Goal: Information Seeking & Learning: Learn about a topic

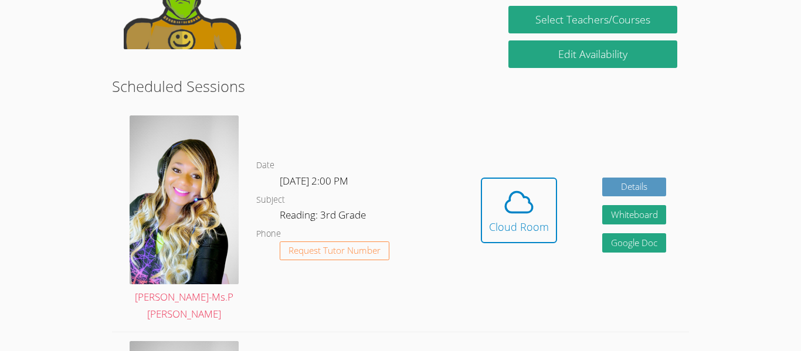
scroll to position [281, 0]
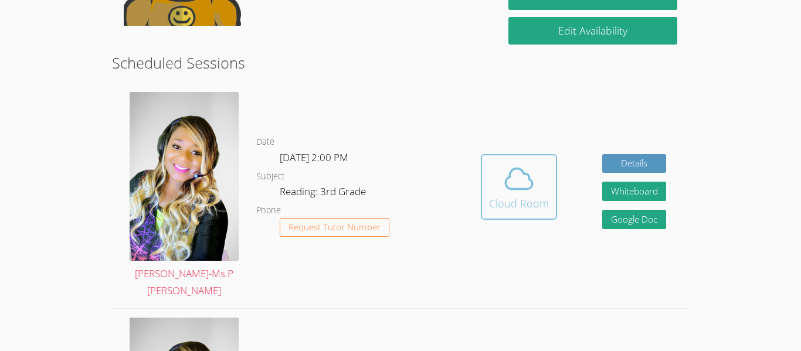
scroll to position [258, 0]
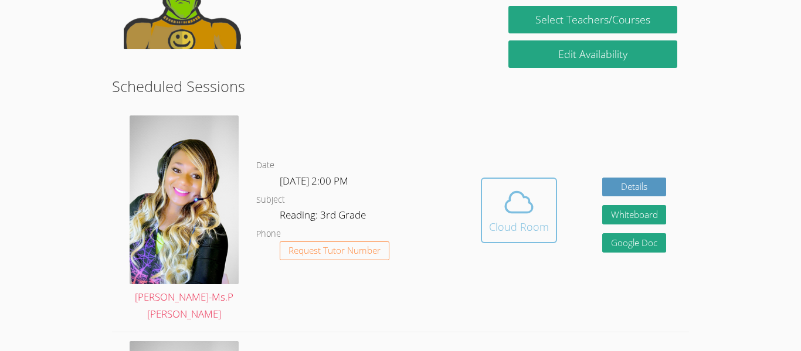
click at [528, 186] on icon at bounding box center [518, 202] width 33 height 33
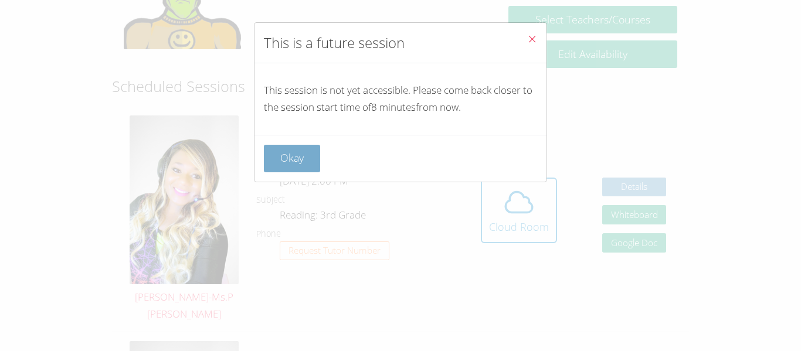
click at [275, 145] on button "Okay" at bounding box center [292, 159] width 56 height 28
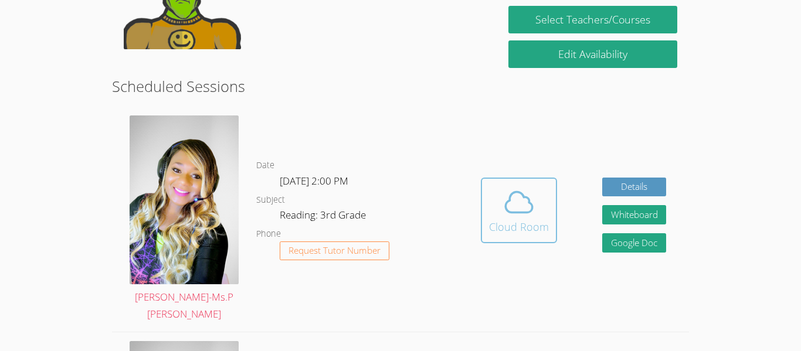
click at [534, 186] on span at bounding box center [519, 202] width 60 height 33
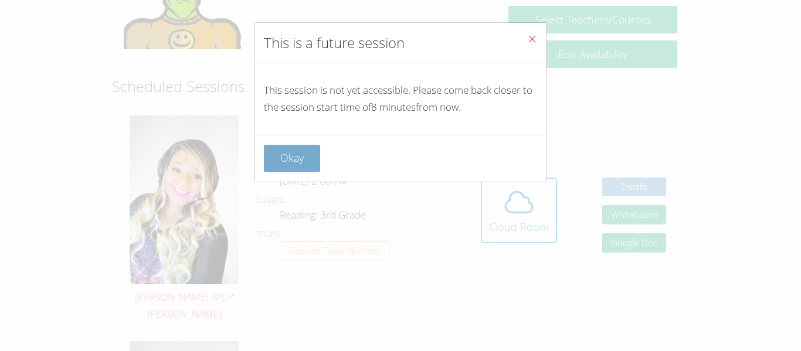
click at [306, 165] on button "Okay" at bounding box center [292, 159] width 56 height 28
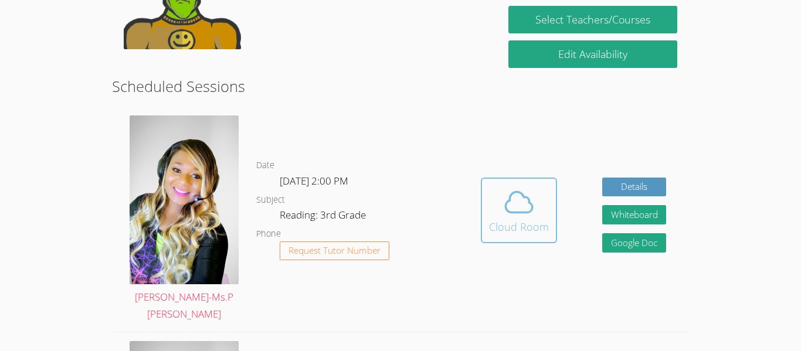
click at [531, 230] on button "Cloud Room" at bounding box center [519, 211] width 76 height 66
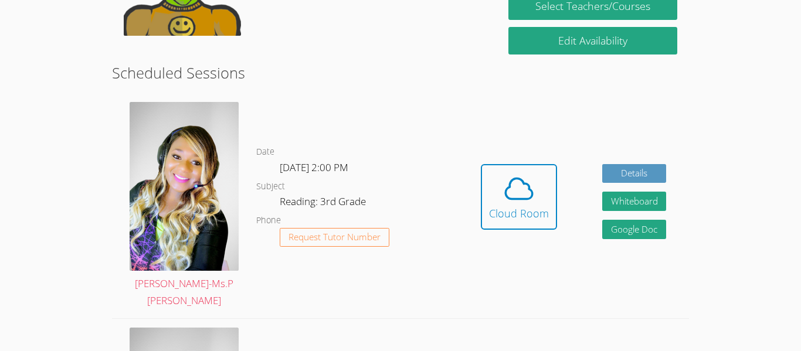
scroll to position [281, 0]
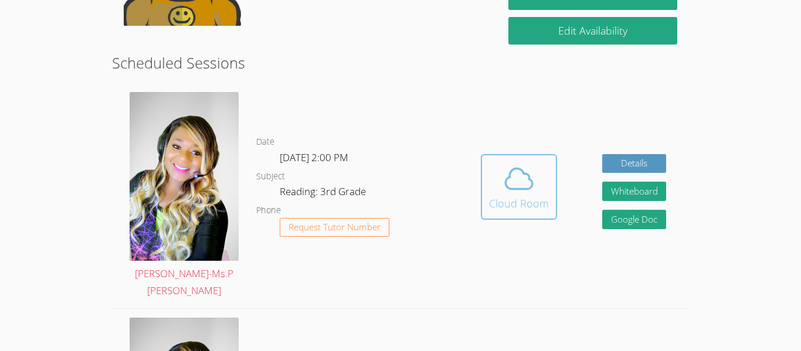
click at [497, 169] on span at bounding box center [519, 178] width 60 height 33
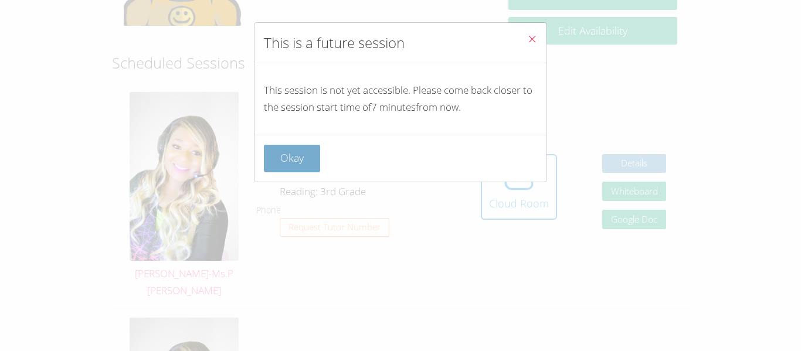
click at [291, 162] on button "Okay" at bounding box center [292, 159] width 56 height 28
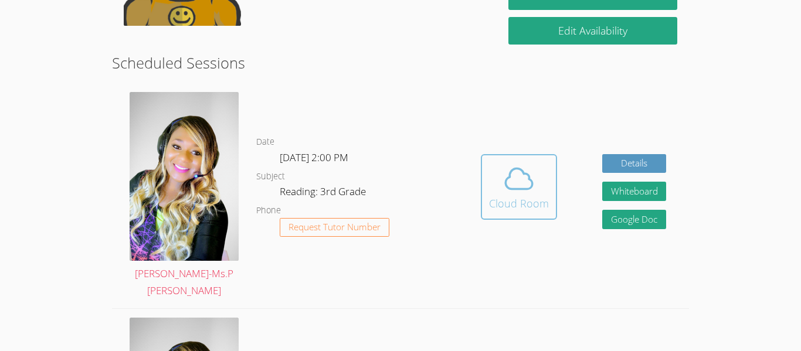
click at [527, 172] on icon at bounding box center [518, 178] width 33 height 33
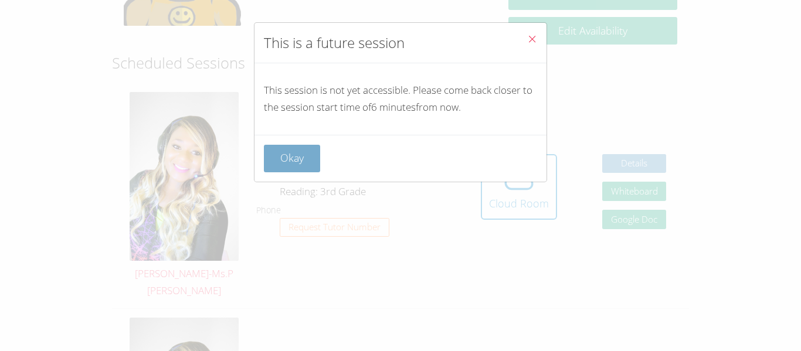
click at [285, 168] on button "Okay" at bounding box center [292, 159] width 56 height 28
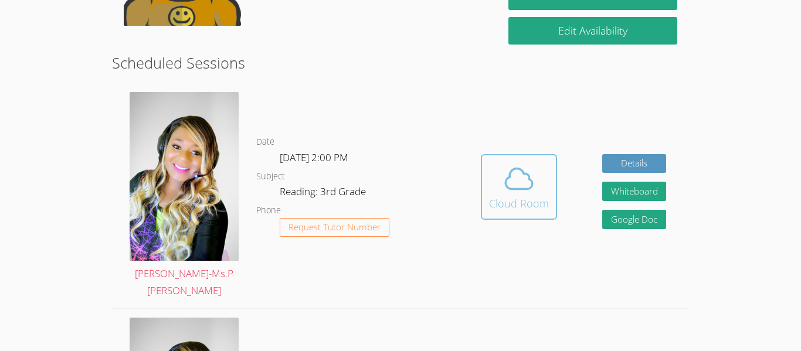
click at [502, 195] on div "Cloud Room" at bounding box center [519, 203] width 60 height 16
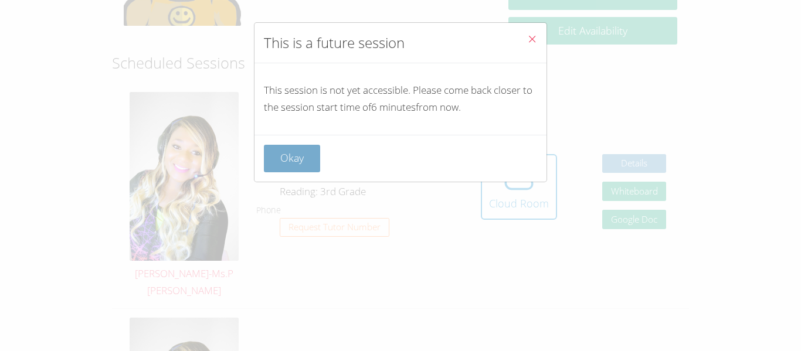
click at [288, 153] on button "Okay" at bounding box center [292, 159] width 56 height 28
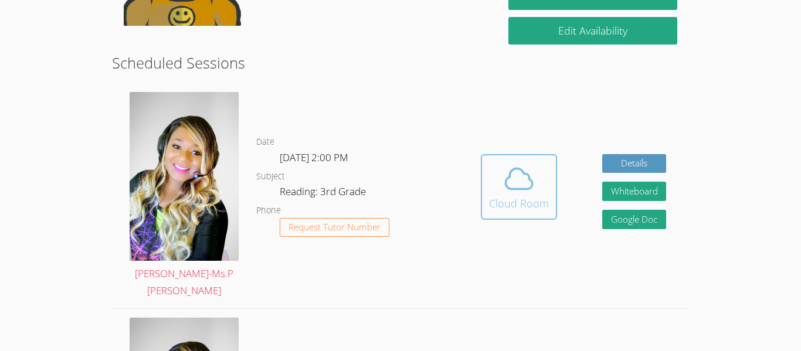
click at [503, 179] on icon at bounding box center [518, 178] width 33 height 33
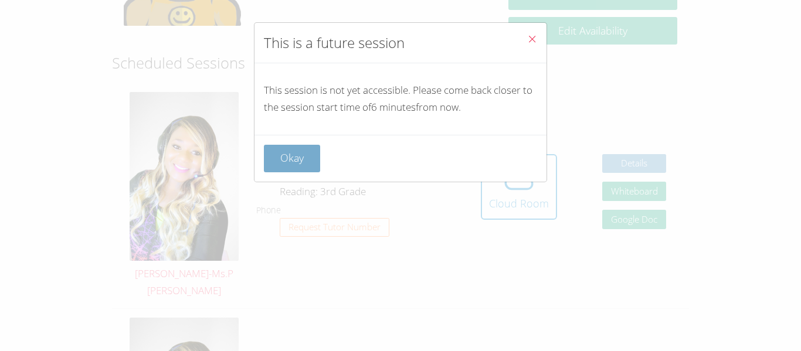
click at [295, 164] on button "Okay" at bounding box center [292, 159] width 56 height 28
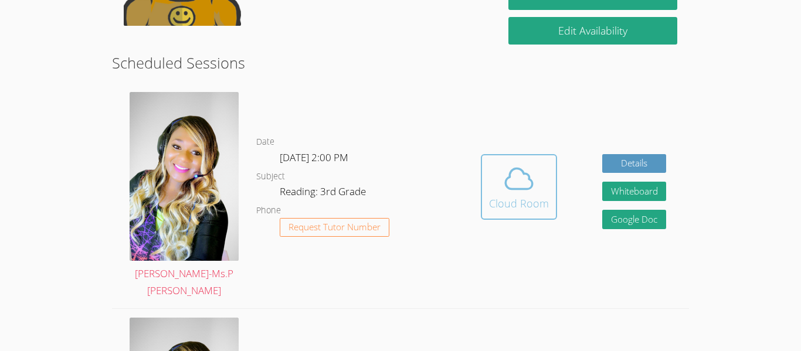
click at [539, 211] on button "Cloud Room" at bounding box center [519, 187] width 76 height 66
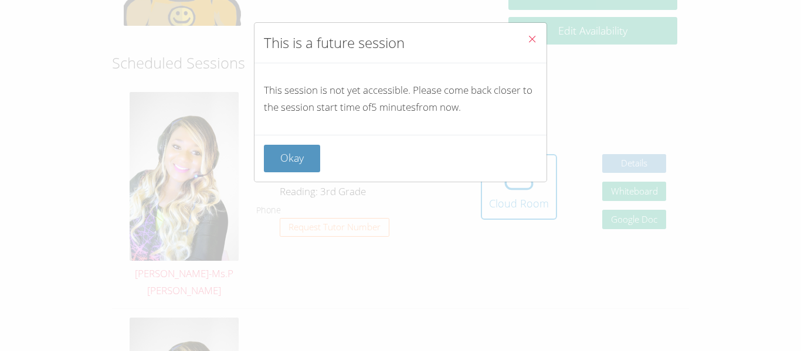
click at [291, 141] on div "Okay" at bounding box center [400, 158] width 292 height 47
click at [293, 166] on button "Okay" at bounding box center [292, 159] width 56 height 28
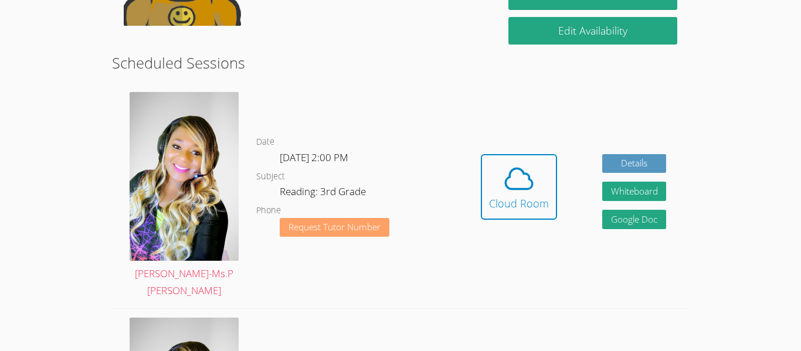
click at [309, 223] on span "Request Tutor Number" at bounding box center [334, 227] width 92 height 9
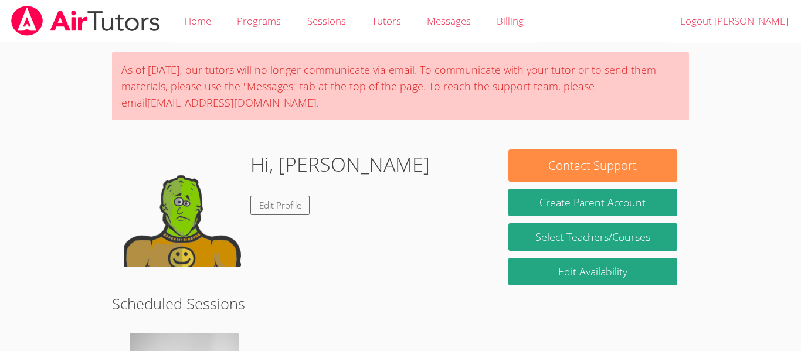
scroll to position [241, 0]
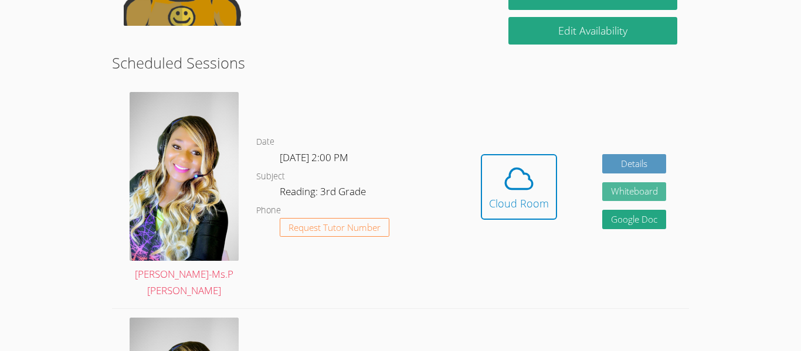
click at [622, 188] on button "Whiteboard" at bounding box center [634, 191] width 64 height 19
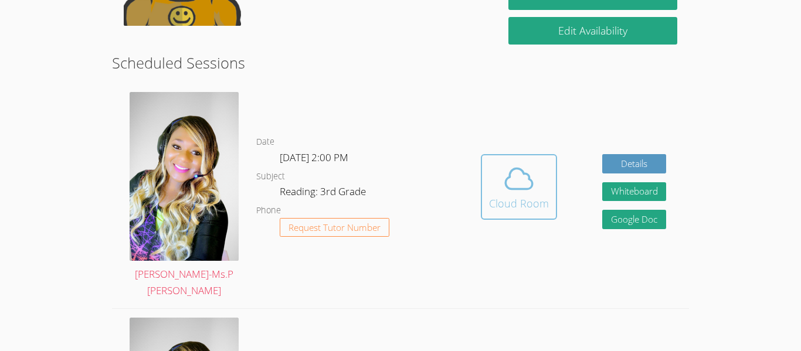
click at [529, 162] on icon at bounding box center [518, 178] width 33 height 33
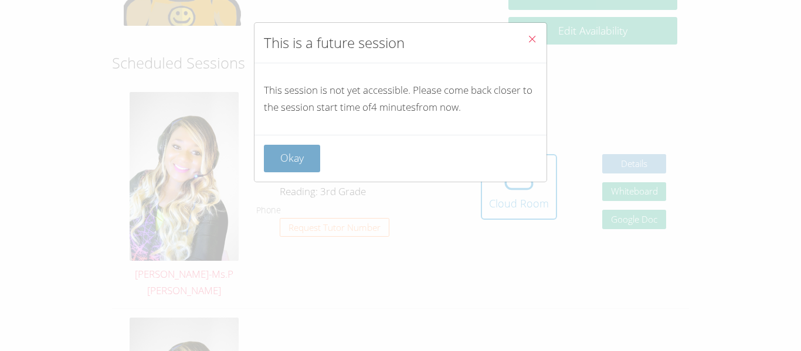
click at [302, 159] on button "Okay" at bounding box center [292, 159] width 56 height 28
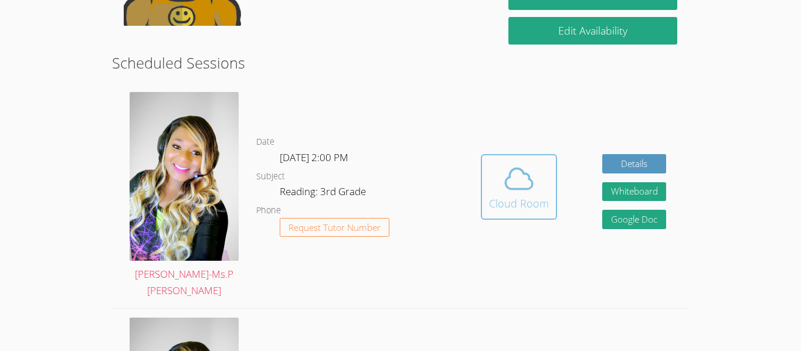
click at [512, 195] on div "Cloud Room" at bounding box center [519, 203] width 60 height 16
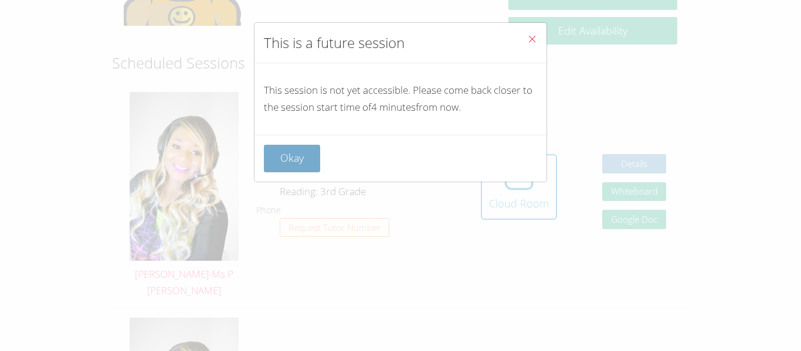
click at [279, 156] on button "Okay" at bounding box center [292, 159] width 56 height 28
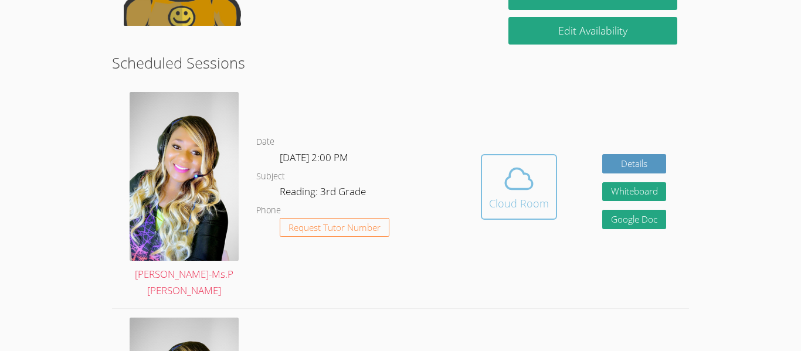
click at [542, 183] on span at bounding box center [519, 178] width 60 height 33
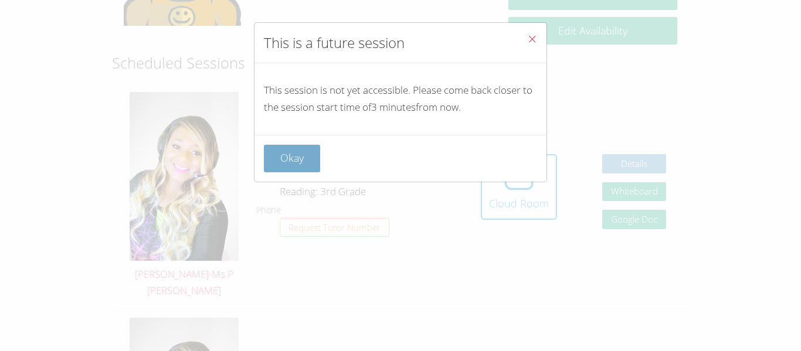
click at [301, 158] on button "Okay" at bounding box center [292, 159] width 56 height 28
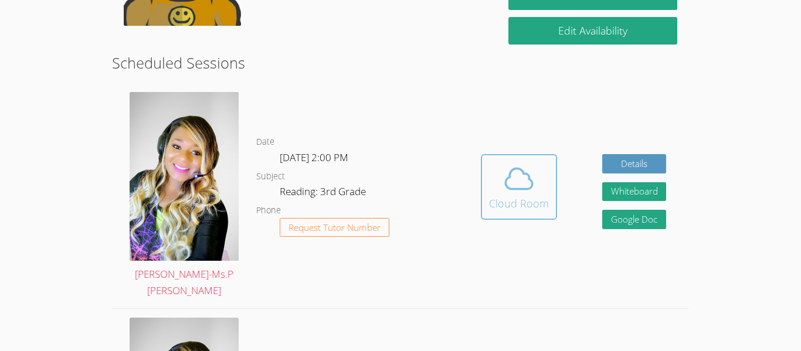
click at [543, 175] on span at bounding box center [519, 178] width 60 height 33
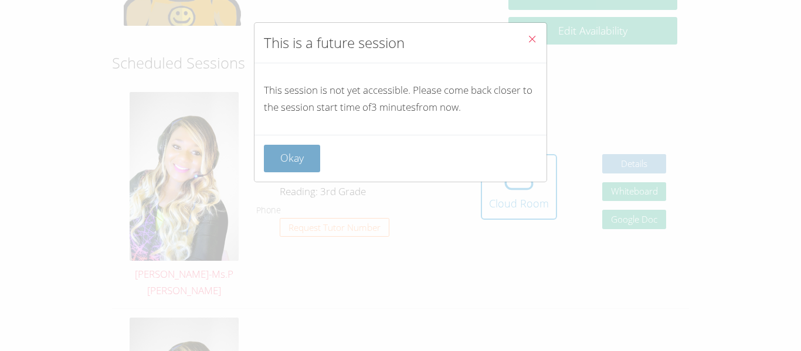
click at [270, 151] on button "Okay" at bounding box center [292, 159] width 56 height 28
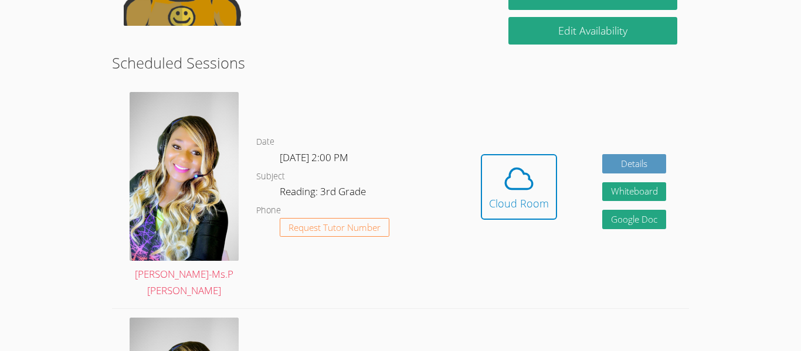
click at [270, 151] on dl "Date Tue Sep 30, 2:00 PM Subject Reading: 3rd Grade Phone Request Tutor Number" at bounding box center [357, 196] width 202 height 122
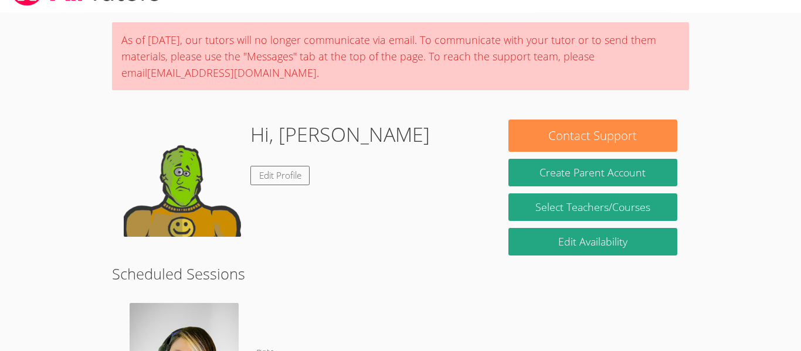
scroll to position [6, 0]
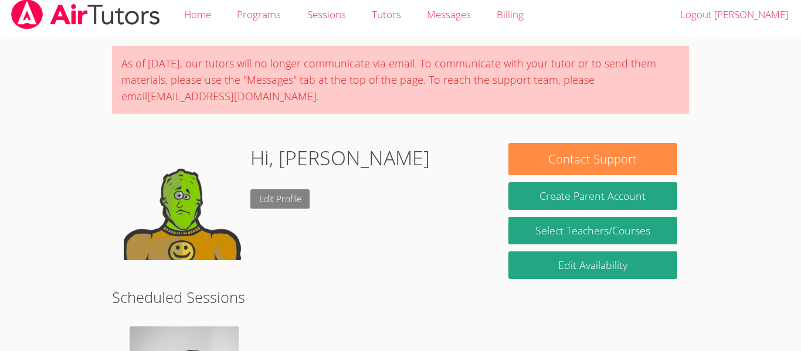
click at [278, 191] on link "Edit Profile" at bounding box center [280, 198] width 60 height 19
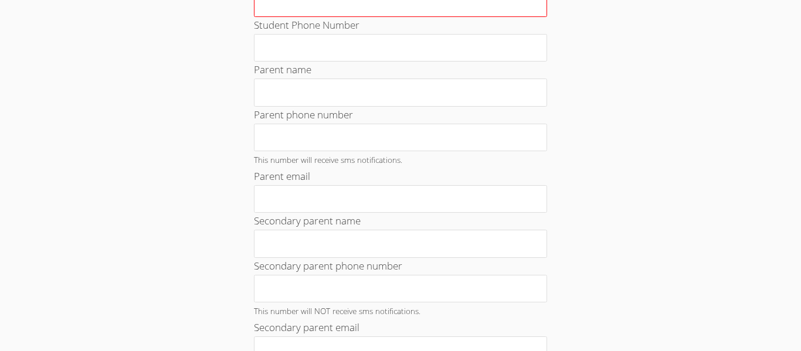
scroll to position [234, 0]
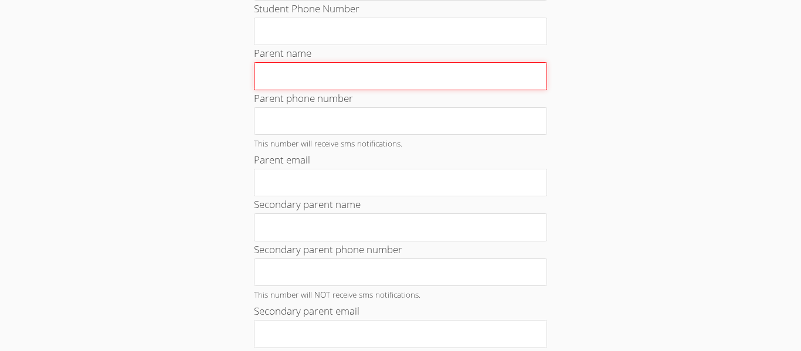
click at [365, 80] on input "Parent name" at bounding box center [400, 76] width 293 height 28
type input "Abraham"
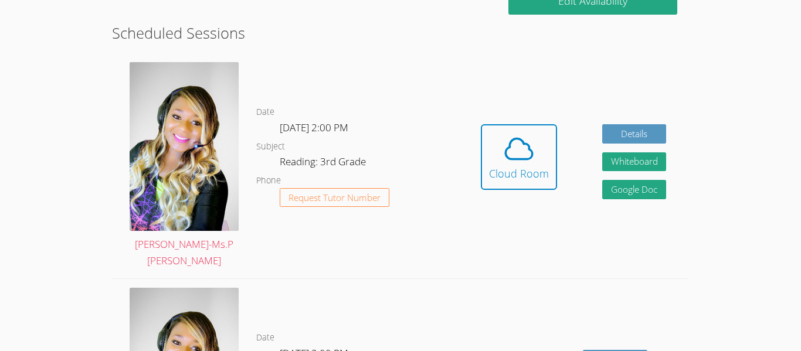
scroll to position [288, 0]
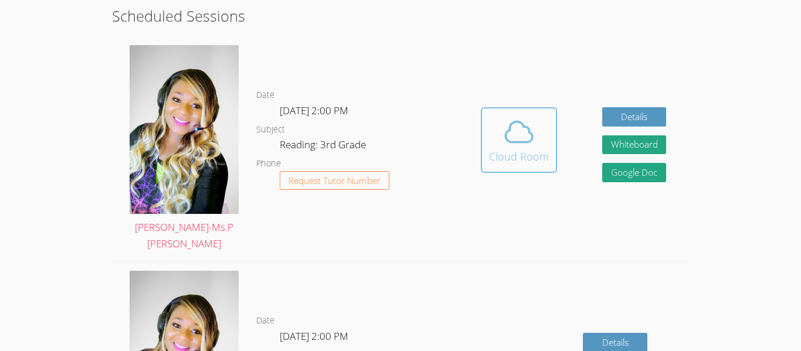
click at [521, 128] on icon at bounding box center [518, 131] width 33 height 33
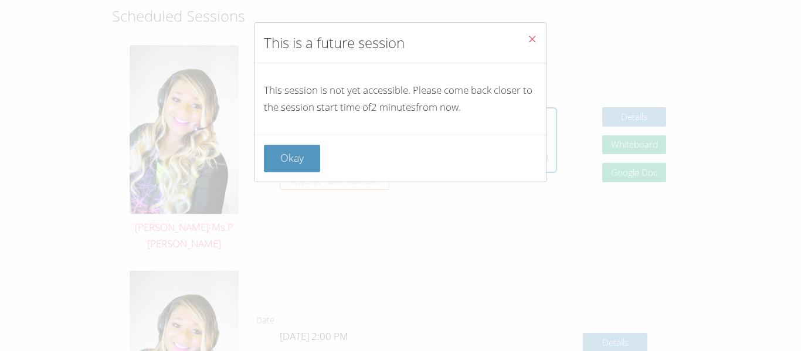
click at [523, 38] on button "Close" at bounding box center [531, 41] width 29 height 36
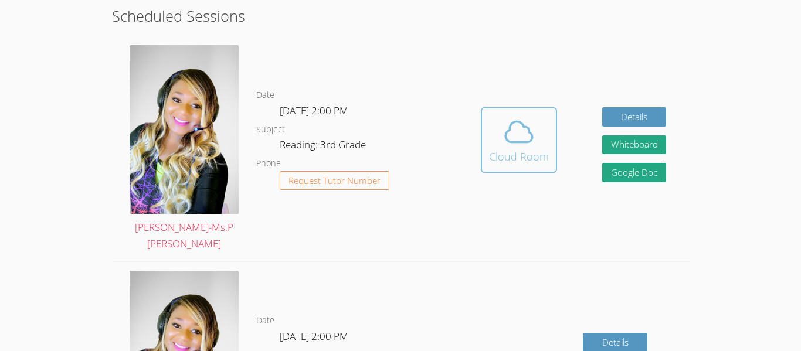
click at [526, 115] on icon at bounding box center [518, 131] width 33 height 33
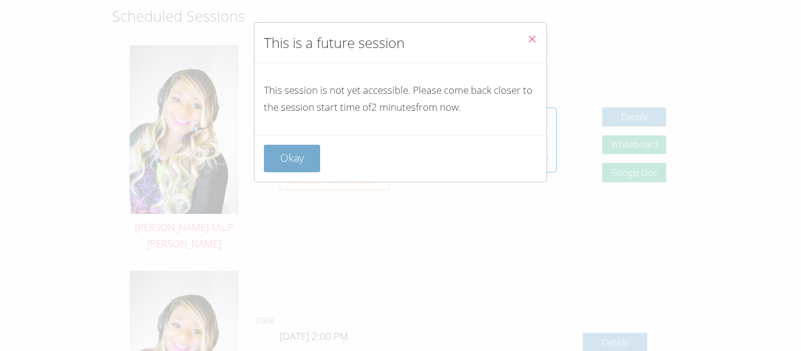
click at [280, 164] on button "Okay" at bounding box center [292, 159] width 56 height 28
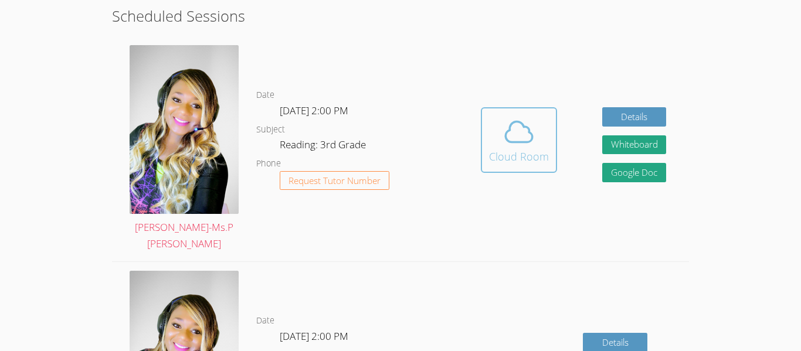
click at [499, 151] on div "Cloud Room" at bounding box center [519, 156] width 60 height 16
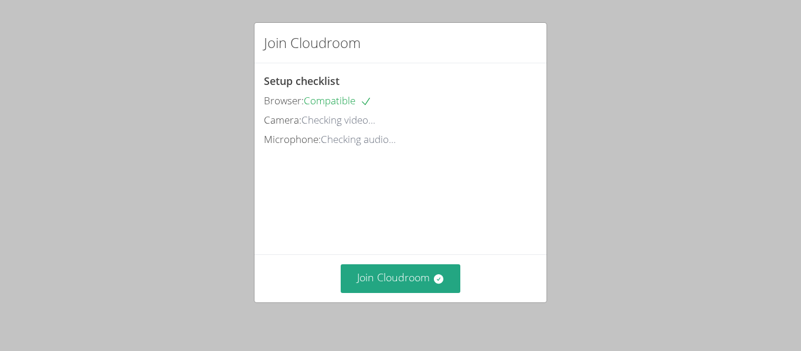
click at [421, 259] on div "Join Cloudroom" at bounding box center [400, 278] width 292 height 48
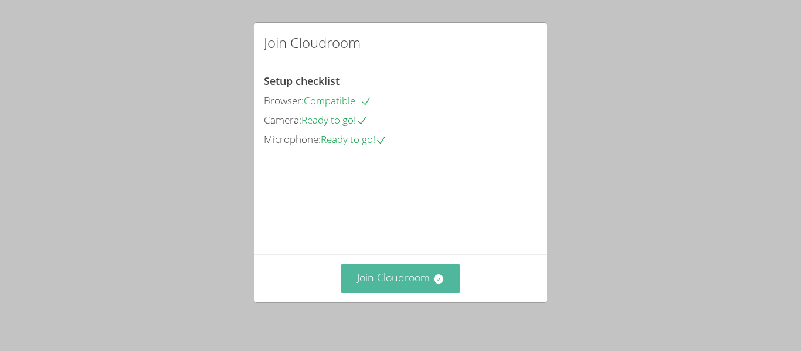
click at [420, 270] on button "Join Cloudroom" at bounding box center [401, 278] width 120 height 29
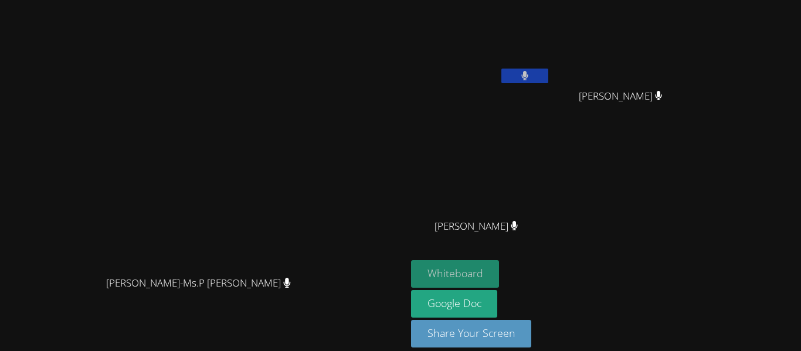
click at [499, 272] on button "Whiteboard" at bounding box center [455, 274] width 88 height 28
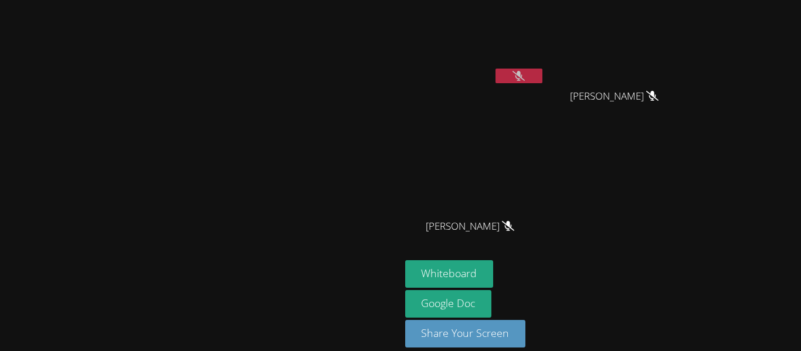
click at [542, 78] on button at bounding box center [518, 76] width 47 height 15
click at [542, 81] on button at bounding box center [518, 76] width 47 height 15
click at [493, 274] on button "Whiteboard" at bounding box center [449, 274] width 88 height 28
click at [112, 185] on video at bounding box center [200, 159] width 176 height 220
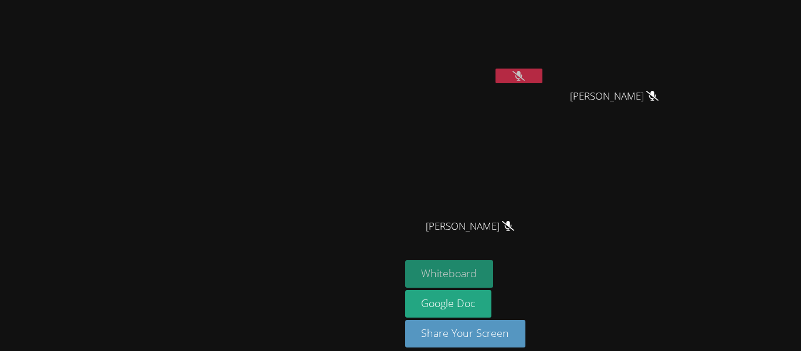
click at [493, 274] on button "Whiteboard" at bounding box center [449, 274] width 88 height 28
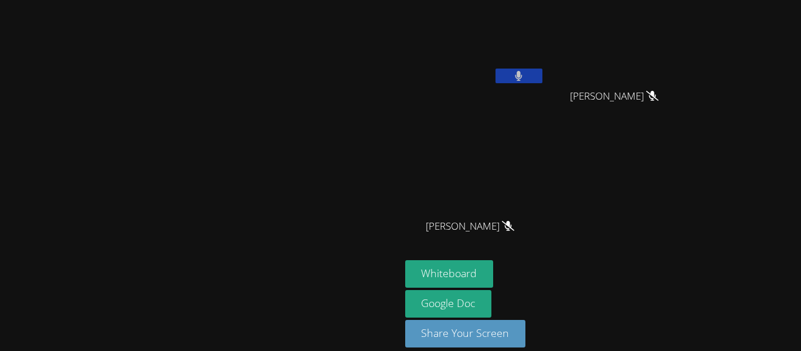
drag, startPoint x: 8, startPoint y: 176, endPoint x: 311, endPoint y: 298, distance: 327.1
click at [288, 268] on video at bounding box center [200, 159] width 176 height 220
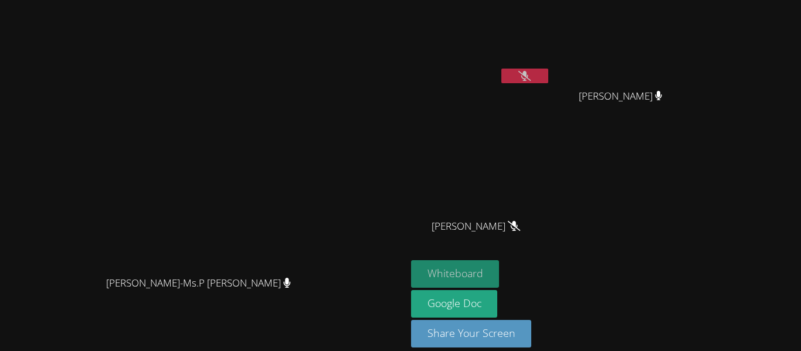
click at [499, 284] on button "Whiteboard" at bounding box center [455, 274] width 88 height 28
click at [331, 195] on video at bounding box center [203, 158] width 397 height 223
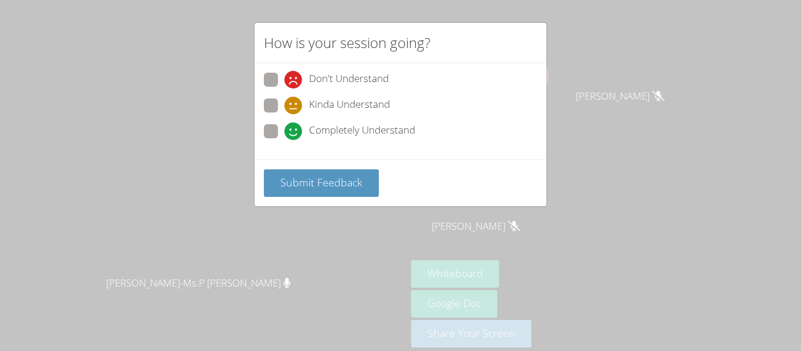
click at [387, 131] on span "Completely Understand" at bounding box center [362, 131] width 106 height 18
click at [294, 131] on input "Completely Understand" at bounding box center [289, 129] width 10 height 10
radio input "true"
click at [325, 67] on div "Don't Understand Kinda Understand Completely Understand" at bounding box center [400, 111] width 292 height 96
click at [327, 73] on span "Don't Understand" at bounding box center [349, 80] width 80 height 18
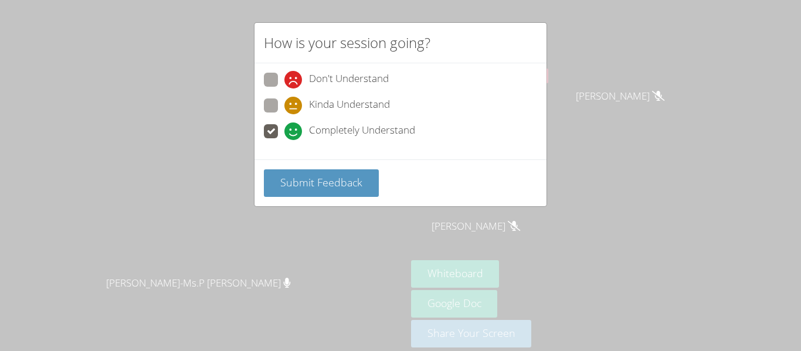
click at [294, 73] on input "Don't Understand" at bounding box center [289, 78] width 10 height 10
radio input "true"
click at [410, 216] on div "How is your session going? Don't Understand Kinda Understand Completely Underst…" at bounding box center [400, 175] width 801 height 351
click at [389, 132] on span "Completely Understand" at bounding box center [362, 131] width 106 height 18
click at [294, 132] on input "Completely Understand" at bounding box center [289, 129] width 10 height 10
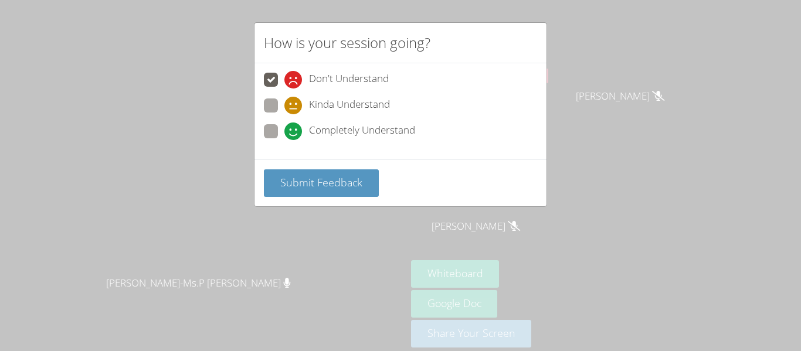
radio input "true"
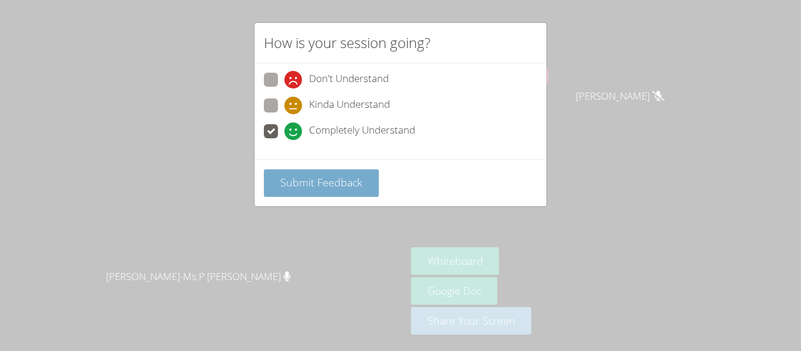
click at [346, 176] on span "Submit Feedback" at bounding box center [321, 182] width 82 height 14
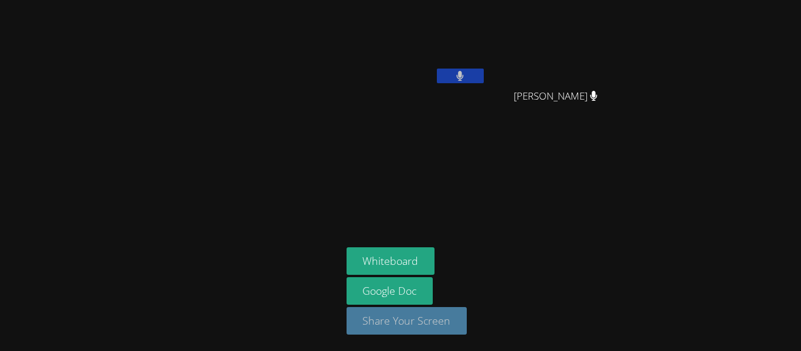
click at [373, 328] on button "Share Your Screen" at bounding box center [406, 321] width 121 height 28
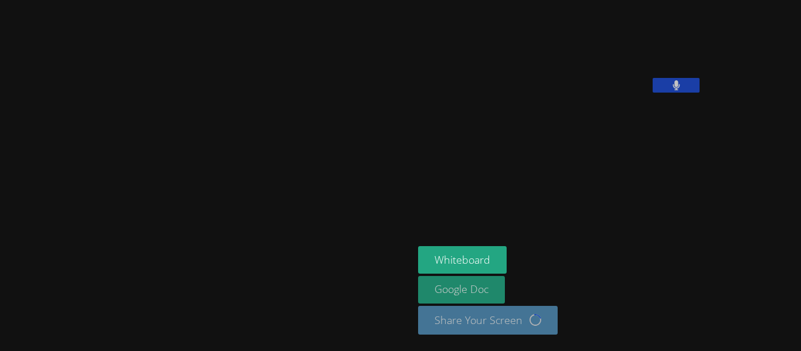
click at [418, 288] on link "Google Doc" at bounding box center [461, 290] width 87 height 28
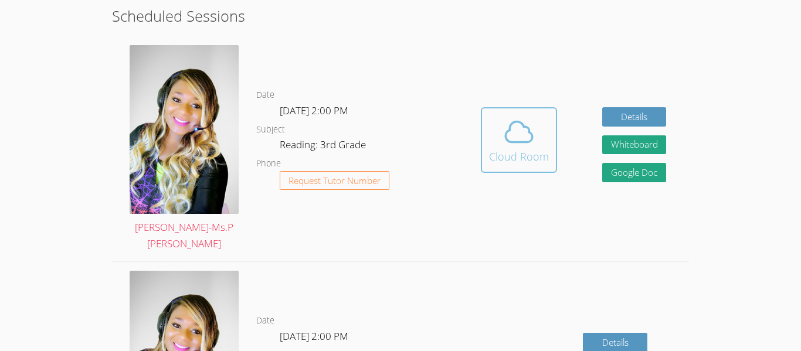
scroll to position [288, 0]
click at [492, 115] on span at bounding box center [519, 131] width 60 height 33
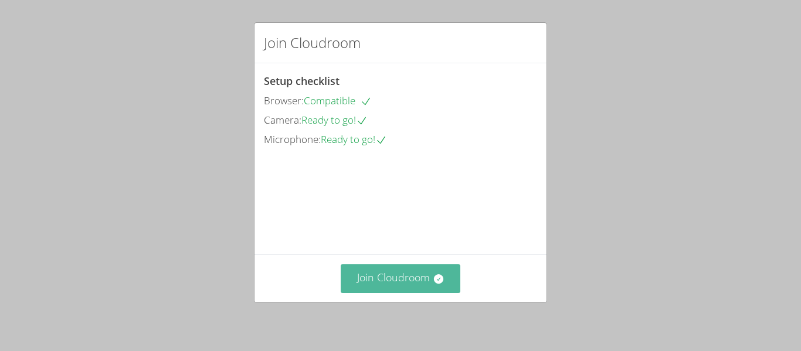
click at [431, 289] on button "Join Cloudroom" at bounding box center [401, 278] width 120 height 29
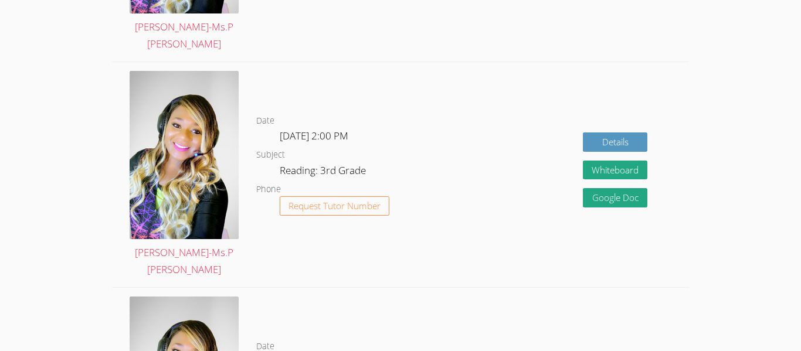
scroll to position [1430, 0]
